Goal: Transaction & Acquisition: Purchase product/service

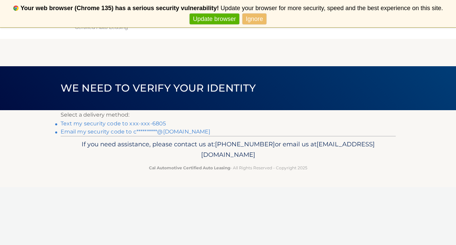
click at [152, 124] on link "Text my security code to xxx-xxx-6805" at bounding box center [114, 123] width 106 height 6
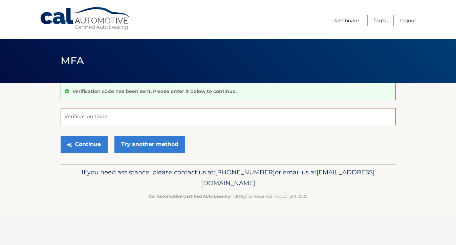
click at [140, 118] on input "Verification Code" at bounding box center [228, 116] width 335 height 17
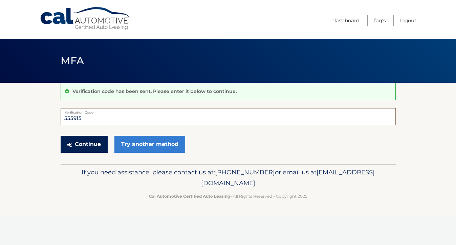
type input "555915"
click at [79, 149] on button "Continue" at bounding box center [84, 144] width 47 height 17
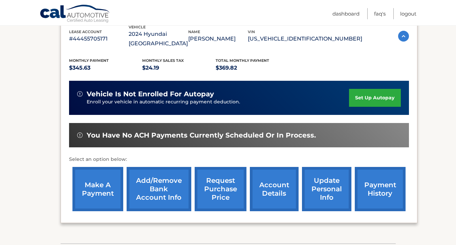
scroll to position [120, 0]
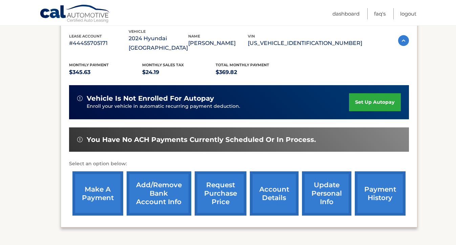
click at [104, 177] on link "make a payment" at bounding box center [97, 193] width 51 height 44
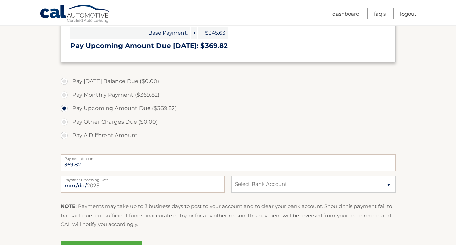
scroll to position [165, 0]
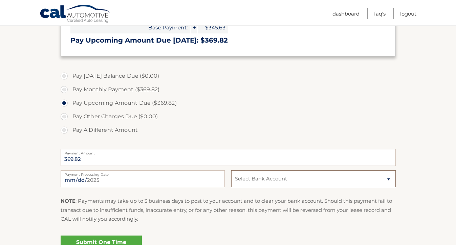
click at [268, 181] on select "Select Bank Account Checking SOFI BANK, NATIONAL ASSOCIATION *****8200 Checking…" at bounding box center [313, 178] width 164 height 17
select select "NDVhNWVjMWMtMTg3NC00NWUyLTg3ZDMtZmJkZjg0MzA0ZDQ1"
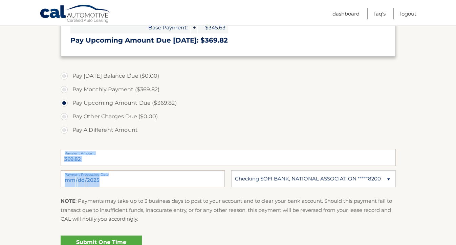
drag, startPoint x: 293, startPoint y: 128, endPoint x: 294, endPoint y: 185, distance: 56.8
click at [293, 128] on label "Pay A Different Amount" at bounding box center [228, 130] width 335 height 14
click at [285, 131] on label "Pay A Different Amount" at bounding box center [228, 130] width 335 height 14
click at [70, 131] on input "Pay A Different Amount" at bounding box center [66, 128] width 7 height 11
radio input "true"
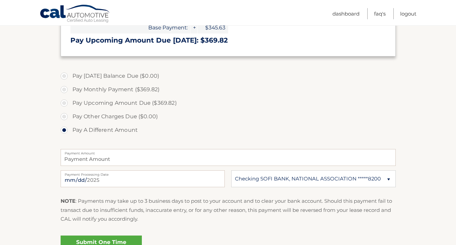
click at [209, 206] on p "NOTE : Payments may take up to 3 business days to post to your account and to c…" at bounding box center [228, 210] width 335 height 27
click at [63, 89] on label "Pay Monthly Payment ($369.82)" at bounding box center [228, 90] width 335 height 14
click at [63, 89] on input "Pay Monthly Payment ($369.82)" at bounding box center [66, 88] width 7 height 11
radio input "true"
type input "369.82"
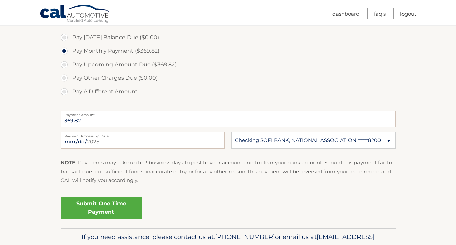
scroll to position [209, 0]
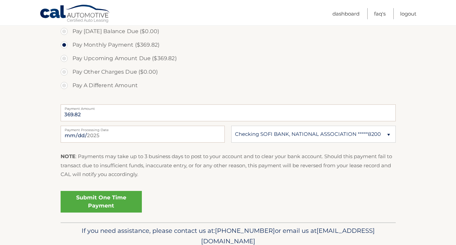
click at [99, 201] on link "Submit One Time Payment" at bounding box center [101, 202] width 81 height 22
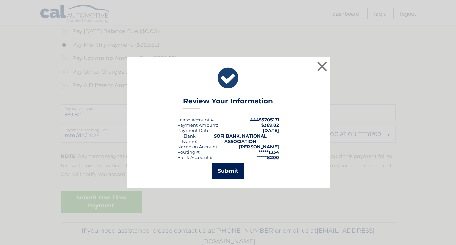
click at [233, 169] on button "Submit" at bounding box center [227, 171] width 31 height 16
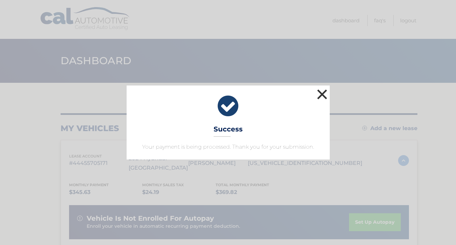
click at [320, 95] on button "×" at bounding box center [322, 95] width 14 height 14
